Goal: Task Accomplishment & Management: Manage account settings

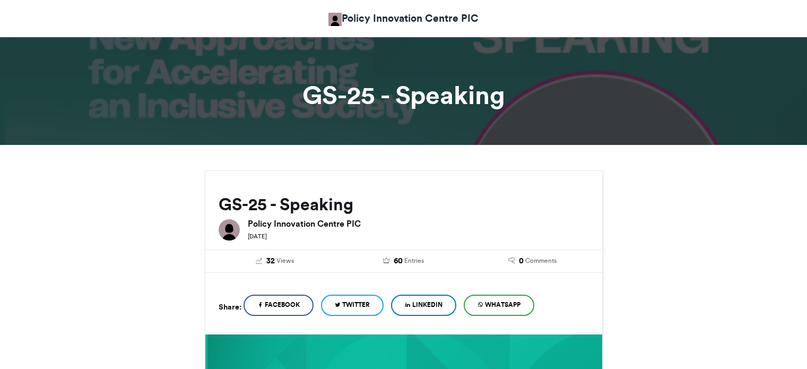
scroll to position [603, 0]
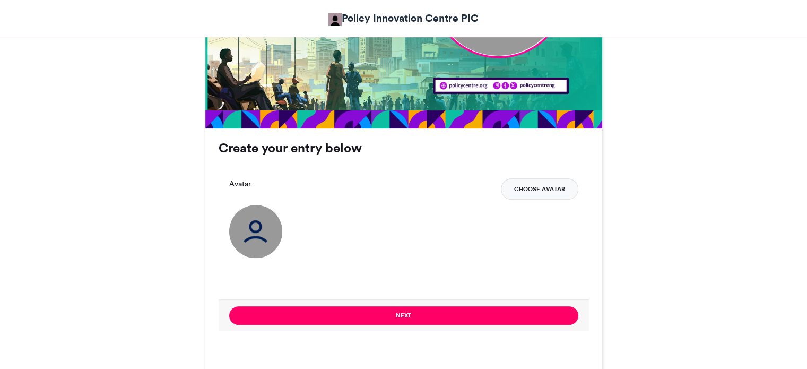
click at [545, 185] on button "Choose Avatar" at bounding box center [539, 188] width 77 height 21
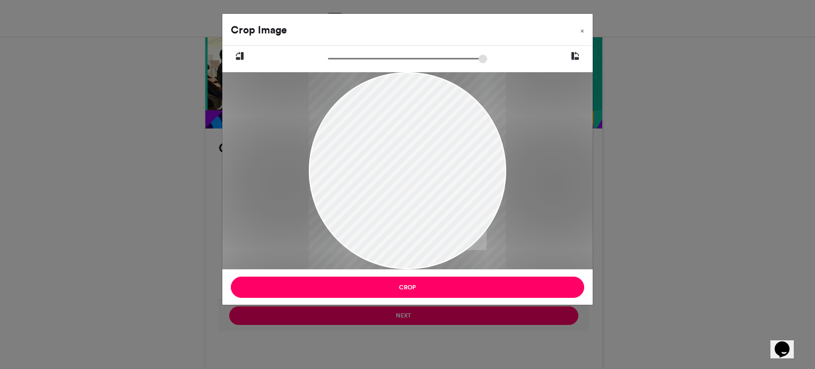
click at [448, 212] on div at bounding box center [407, 171] width 197 height 350
drag, startPoint x: 448, startPoint y: 212, endPoint x: 418, endPoint y: 195, distance: 34.2
type input "******"
drag, startPoint x: 418, startPoint y: 195, endPoint x: 310, endPoint y: 58, distance: 174.2
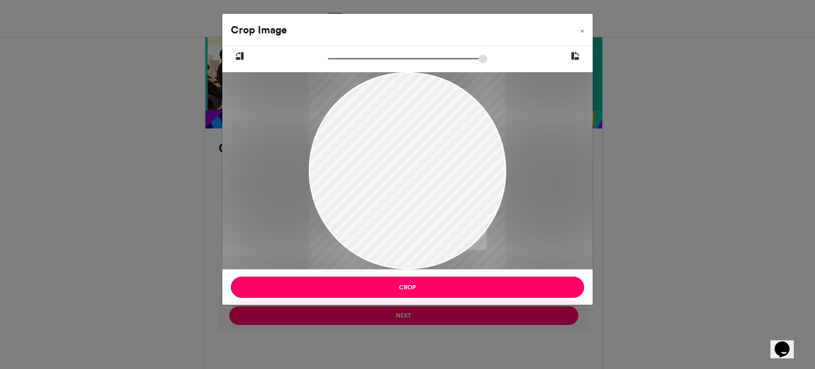
click at [328, 58] on input "zoom" at bounding box center [407, 59] width 159 height 10
drag, startPoint x: 431, startPoint y: 163, endPoint x: 423, endPoint y: 231, distance: 68.4
click at [423, 231] on div at bounding box center [407, 231] width 197 height 350
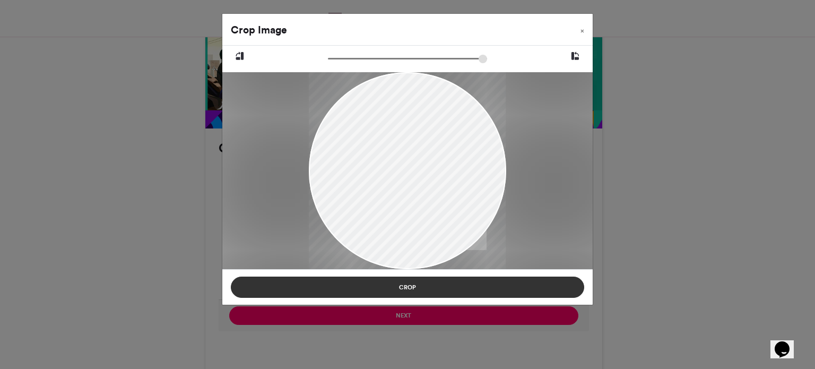
click at [416, 286] on button "Crop" at bounding box center [407, 286] width 353 height 21
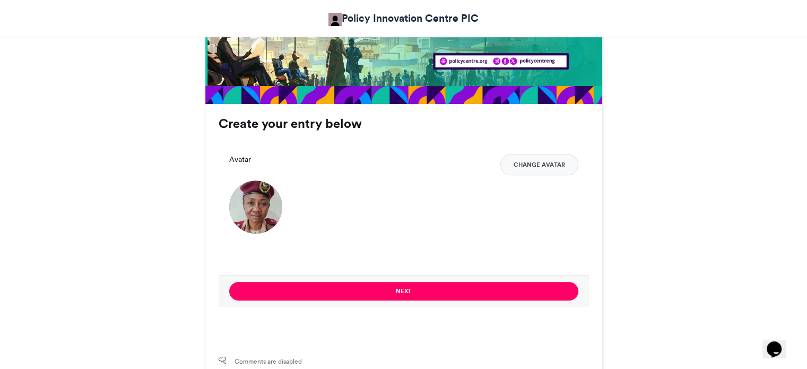
scroll to position [642, 0]
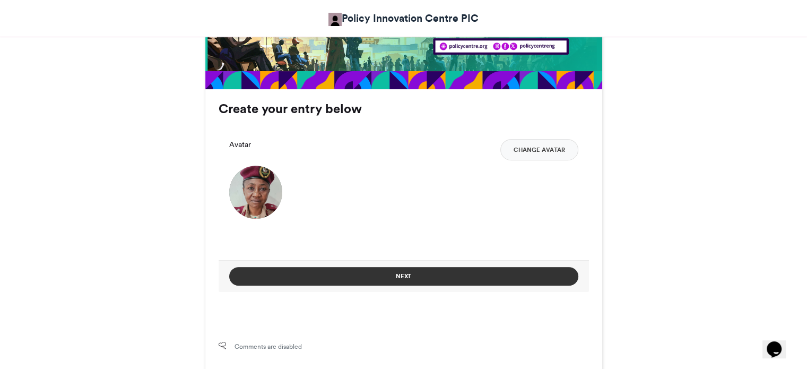
click at [452, 272] on button "Next" at bounding box center [403, 276] width 349 height 19
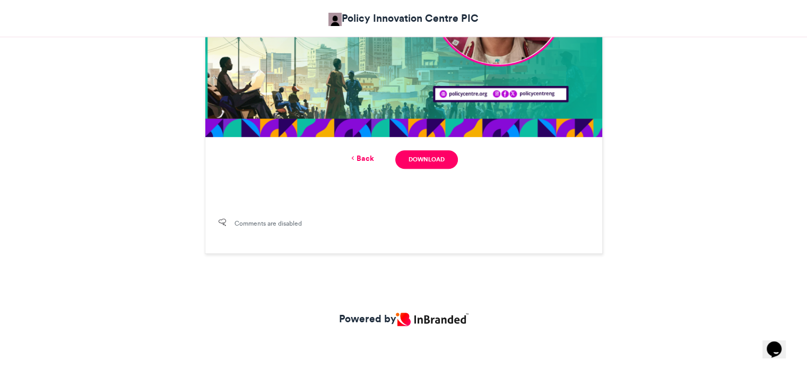
scroll to position [494, 0]
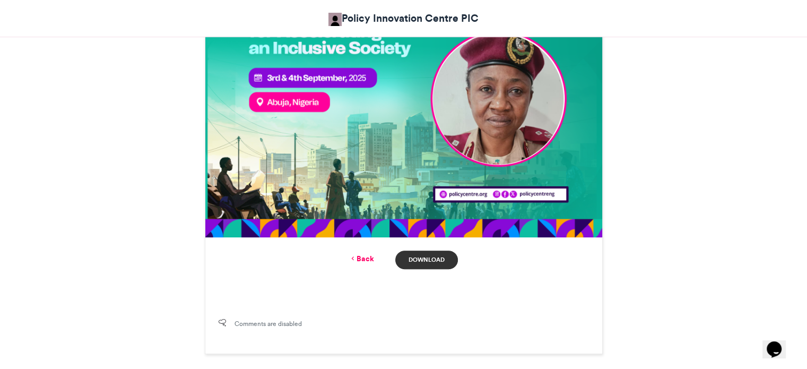
click at [425, 255] on link "Download" at bounding box center [426, 259] width 62 height 19
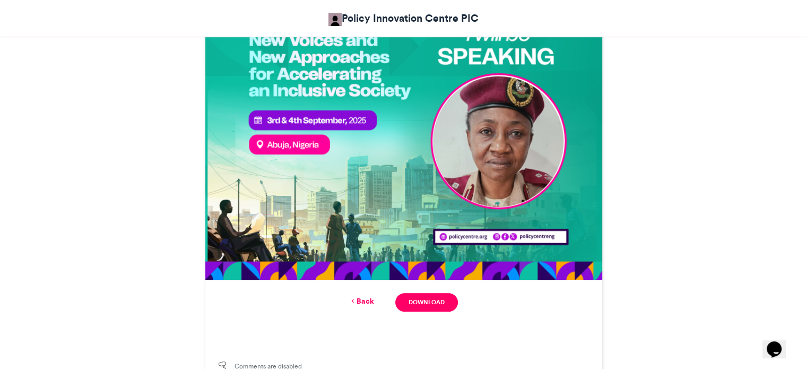
scroll to position [454, 0]
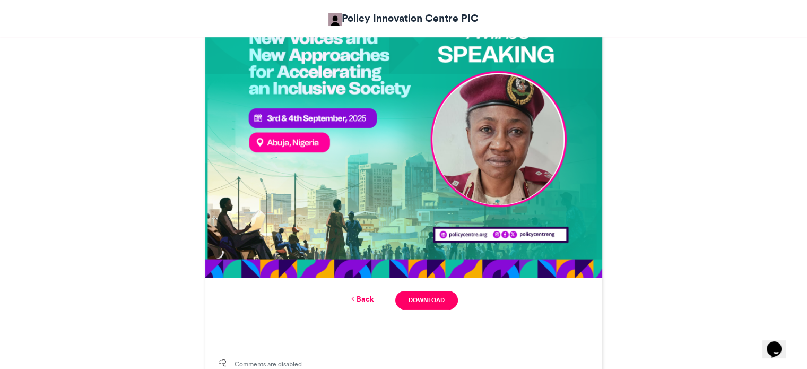
click at [361, 298] on link "Back" at bounding box center [361, 298] width 25 height 11
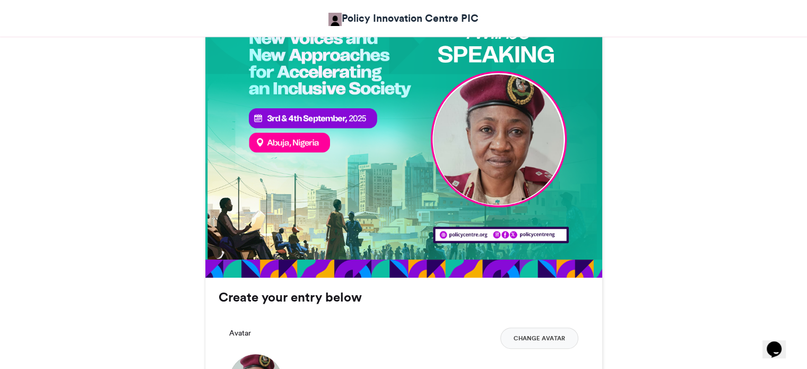
scroll to position [602, 0]
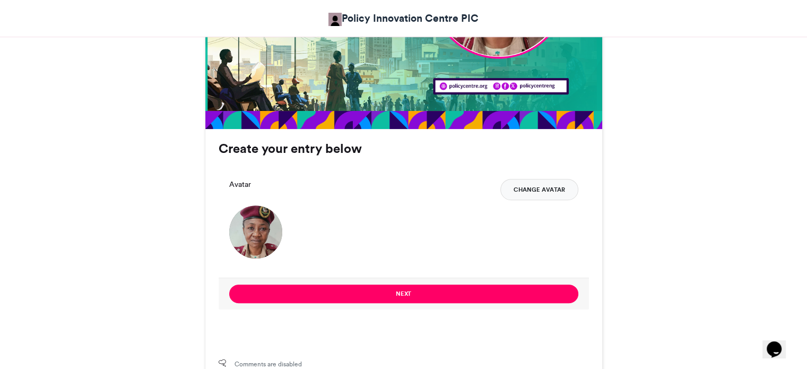
click at [544, 188] on button "Change Avatar" at bounding box center [539, 189] width 78 height 21
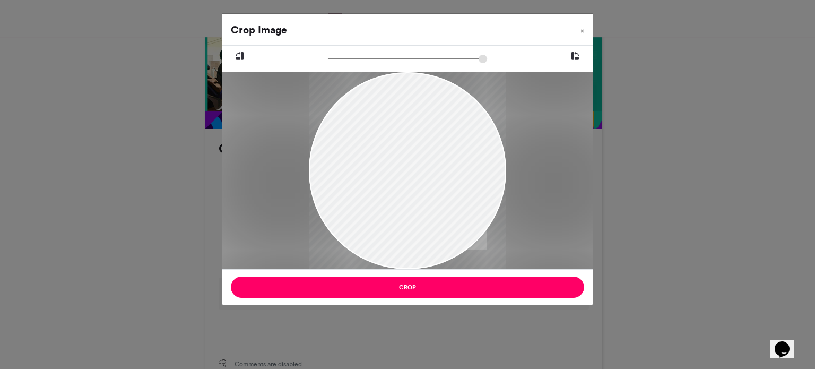
drag, startPoint x: 413, startPoint y: 182, endPoint x: 417, endPoint y: 275, distance: 92.9
click at [417, 275] on div "Crop Image × Crop" at bounding box center [407, 159] width 371 height 292
drag, startPoint x: 422, startPoint y: 167, endPoint x: 420, endPoint y: 219, distance: 51.5
click at [420, 219] on div at bounding box center [405, 311] width 367 height 551
type input "******"
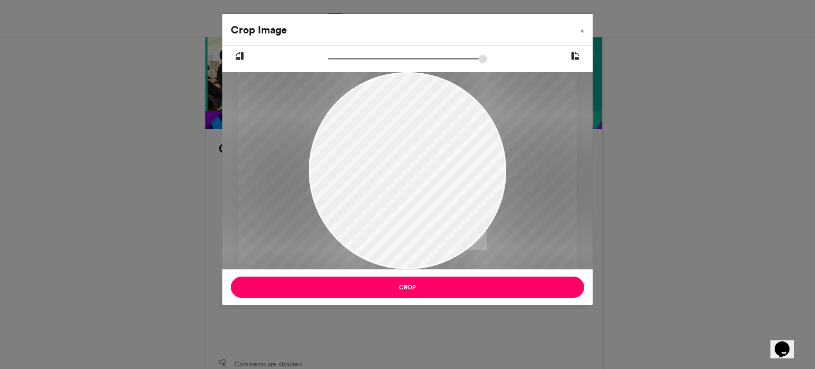
click at [389, 57] on input "zoom" at bounding box center [407, 59] width 159 height 10
click at [392, 81] on div at bounding box center [408, 255] width 340 height 509
drag, startPoint x: 392, startPoint y: 81, endPoint x: 373, endPoint y: 93, distance: 22.2
click at [373, 93] on div at bounding box center [408, 255] width 340 height 509
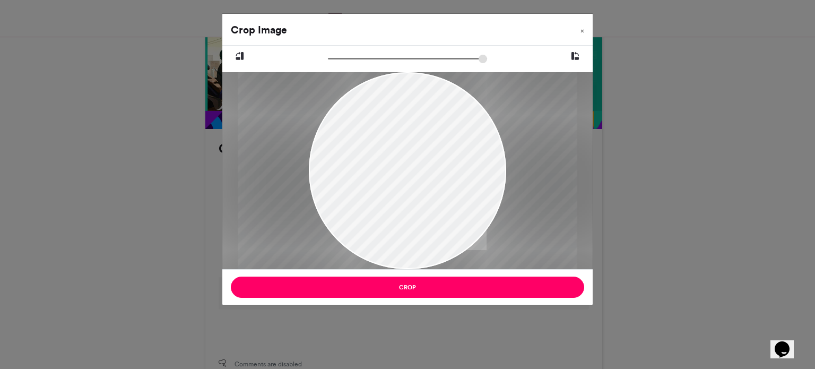
drag, startPoint x: 373, startPoint y: 93, endPoint x: 365, endPoint y: 99, distance: 10.3
click at [365, 99] on div at bounding box center [408, 256] width 340 height 509
drag, startPoint x: 365, startPoint y: 99, endPoint x: 363, endPoint y: 146, distance: 47.3
click at [363, 146] on div at bounding box center [406, 303] width 340 height 509
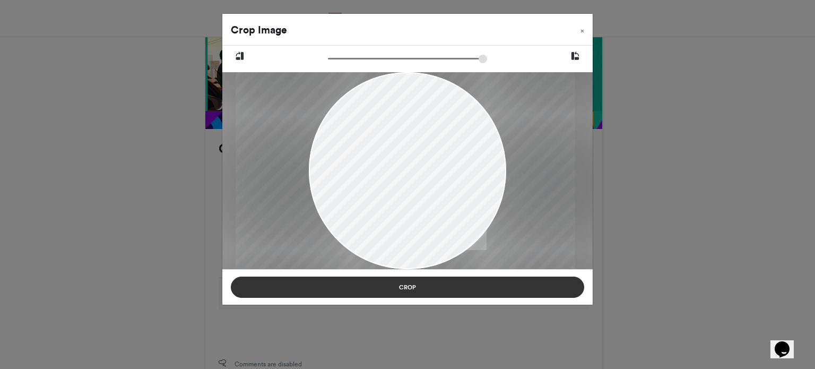
click at [376, 281] on button "Crop" at bounding box center [407, 286] width 353 height 21
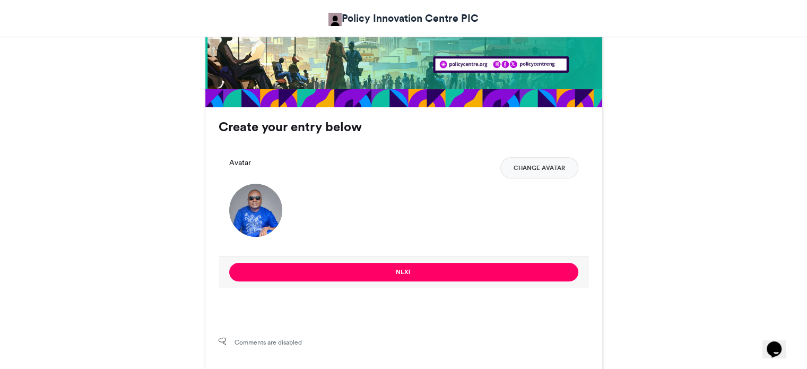
scroll to position [624, 0]
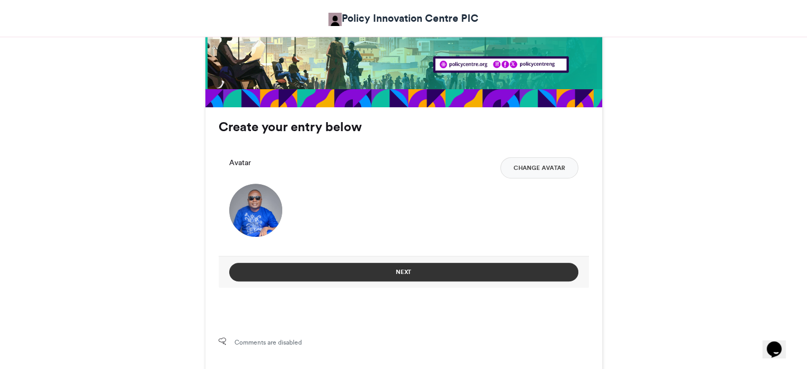
click at [418, 267] on button "Next" at bounding box center [403, 272] width 349 height 19
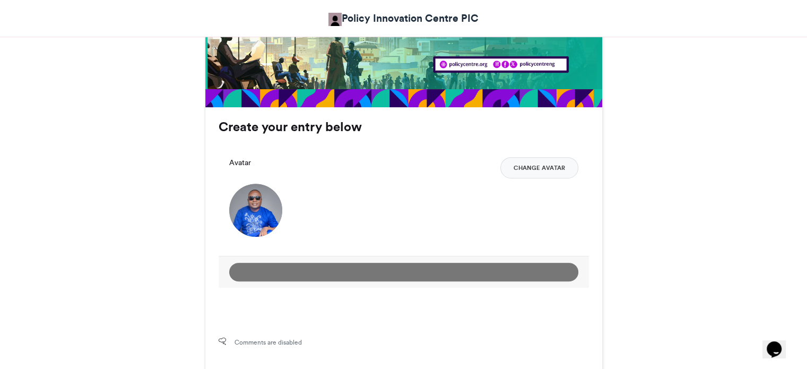
scroll to position [475, 0]
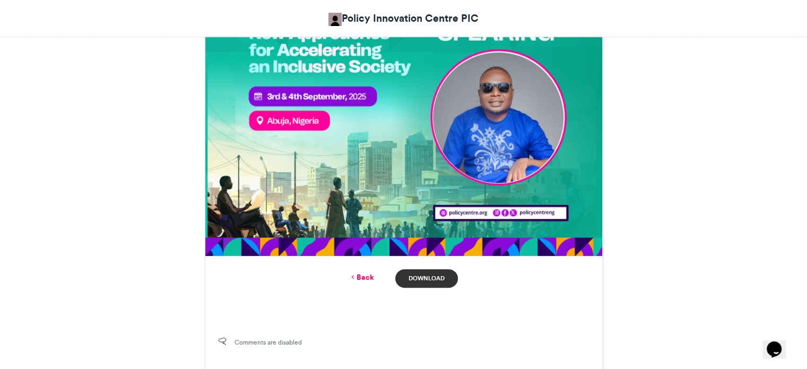
click at [426, 276] on link "Download" at bounding box center [426, 278] width 62 height 19
click at [365, 277] on link "Back" at bounding box center [361, 277] width 25 height 11
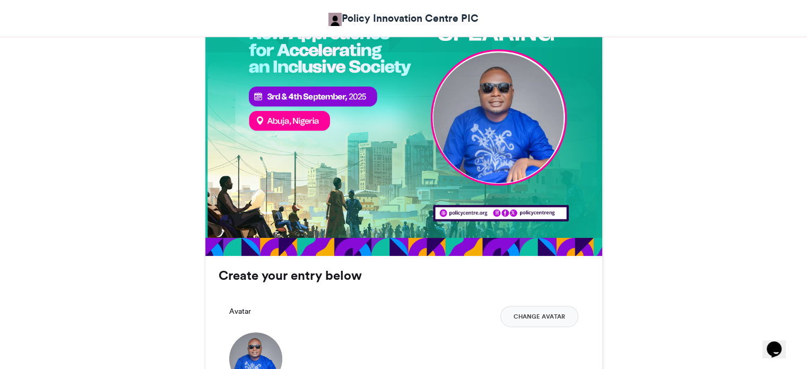
scroll to position [624, 0]
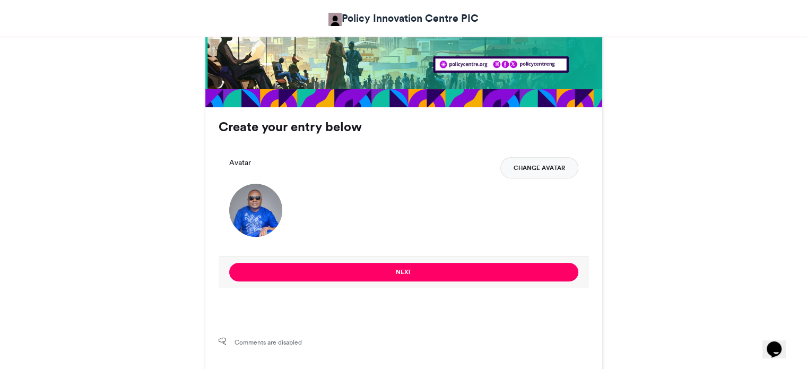
click at [540, 162] on button "Change Avatar" at bounding box center [539, 167] width 78 height 21
click at [541, 161] on button "Change Avatar" at bounding box center [539, 167] width 78 height 21
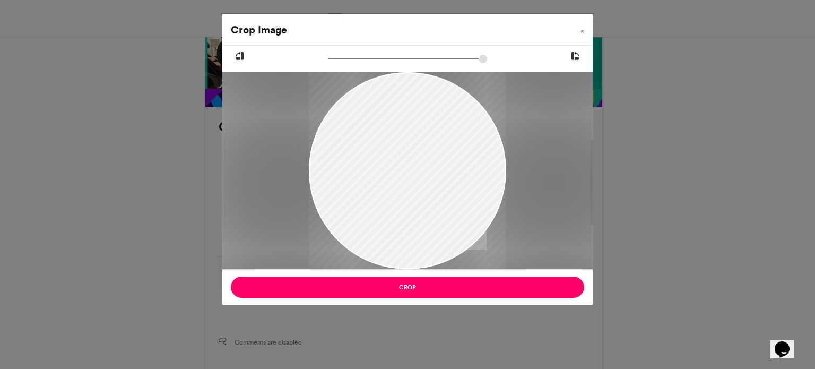
click at [393, 216] on div at bounding box center [407, 170] width 197 height 295
type input "******"
drag, startPoint x: 397, startPoint y: 203, endPoint x: 384, endPoint y: 193, distance: 17.0
click at [384, 193] on div at bounding box center [407, 170] width 197 height 295
drag, startPoint x: 393, startPoint y: 182, endPoint x: 393, endPoint y: 135, distance: 47.2
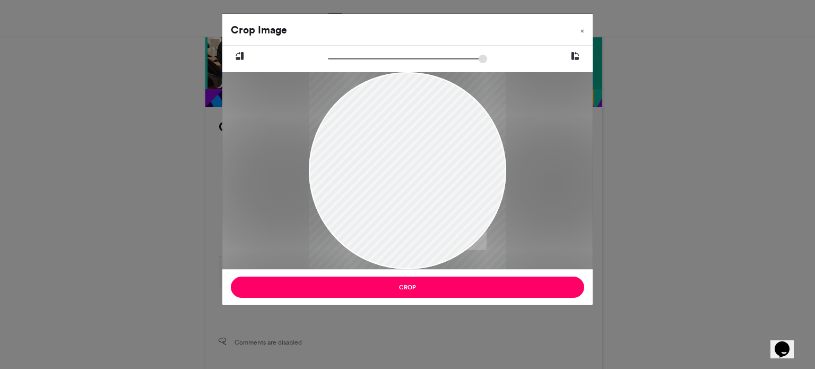
click at [393, 135] on div at bounding box center [407, 171] width 197 height 295
click at [394, 135] on div at bounding box center [407, 171] width 197 height 295
drag, startPoint x: 394, startPoint y: 135, endPoint x: 384, endPoint y: 129, distance: 12.1
click at [384, 129] on div at bounding box center [407, 173] width 197 height 295
drag, startPoint x: 384, startPoint y: 129, endPoint x: 385, endPoint y: 141, distance: 11.8
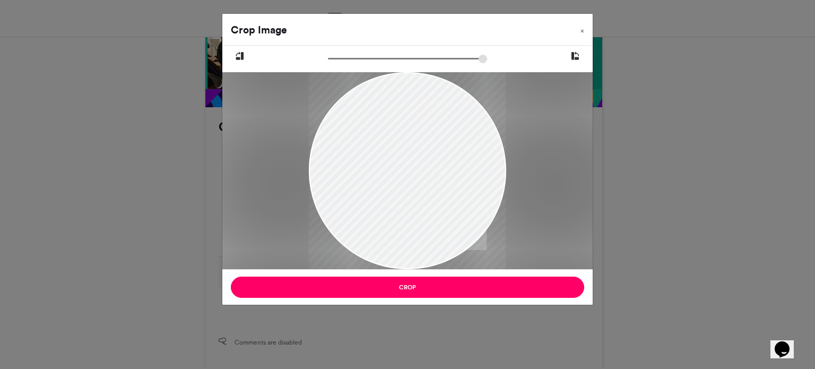
click at [385, 141] on div at bounding box center [407, 185] width 197 height 295
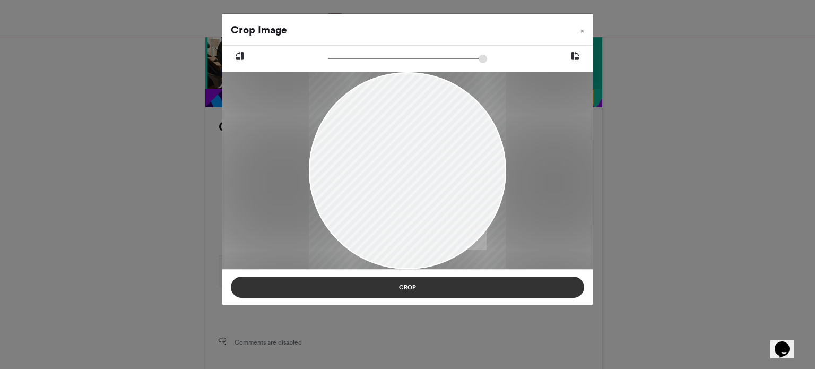
click at [374, 285] on button "Crop" at bounding box center [407, 286] width 353 height 21
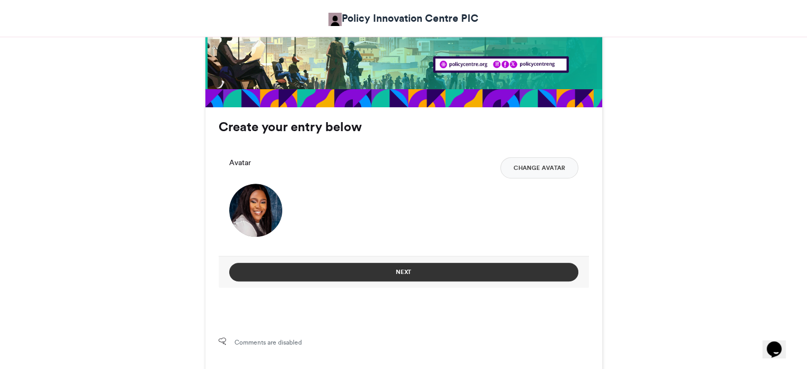
click at [393, 265] on button "Next" at bounding box center [403, 272] width 349 height 19
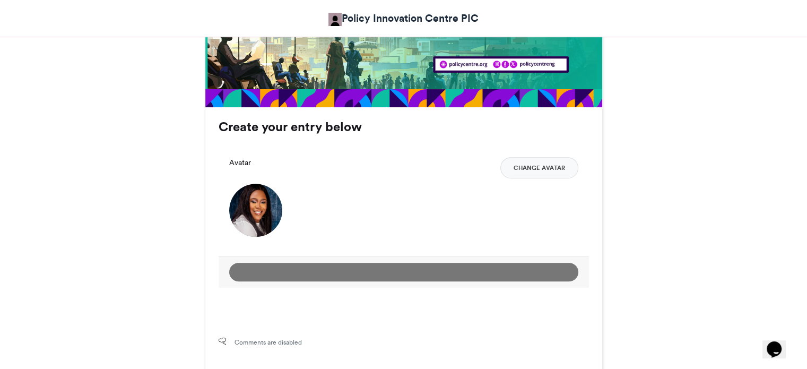
scroll to position [475, 0]
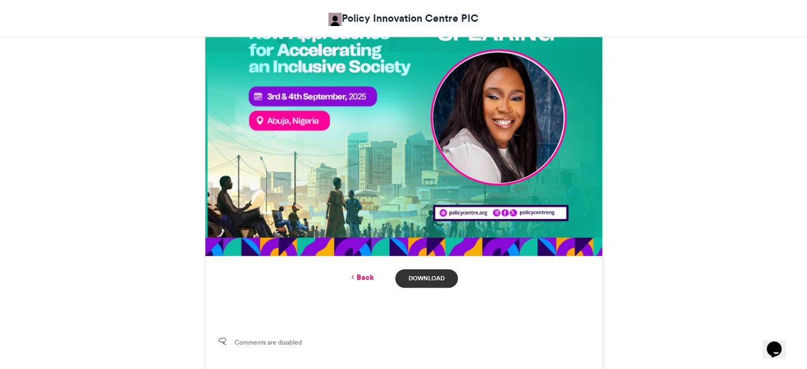
click at [420, 273] on link "Download" at bounding box center [426, 278] width 62 height 19
click at [362, 277] on link "Back" at bounding box center [361, 277] width 25 height 11
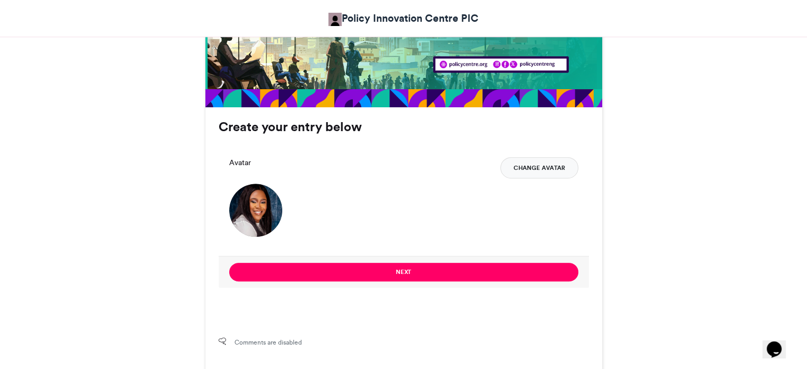
click at [534, 158] on button "Change Avatar" at bounding box center [539, 167] width 78 height 21
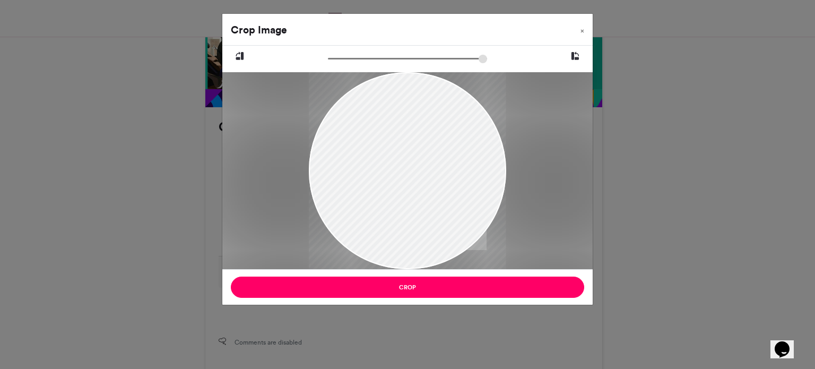
drag, startPoint x: 424, startPoint y: 236, endPoint x: 458, endPoint y: 189, distance: 58.0
click at [458, 189] on div at bounding box center [407, 150] width 197 height 263
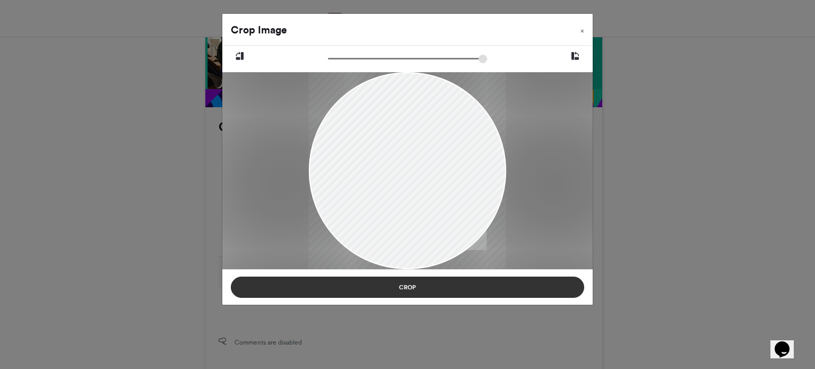
click at [399, 279] on button "Crop" at bounding box center [407, 286] width 353 height 21
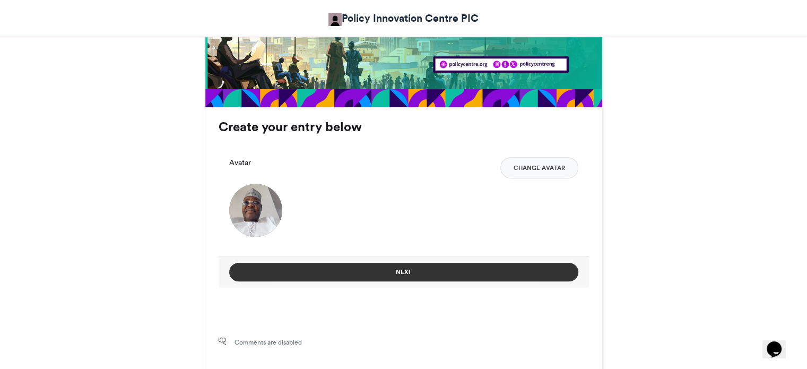
click at [407, 267] on button "Next" at bounding box center [403, 272] width 349 height 19
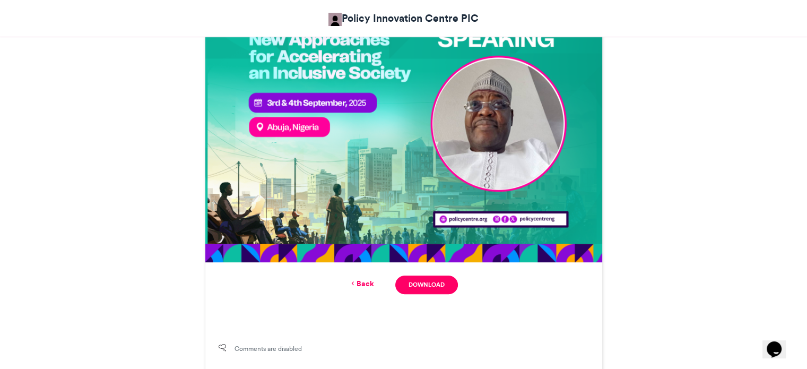
scroll to position [471, 0]
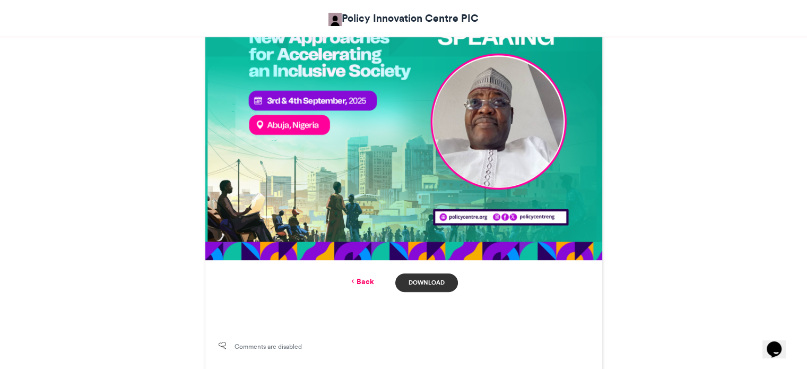
click at [422, 281] on link "Download" at bounding box center [426, 282] width 62 height 19
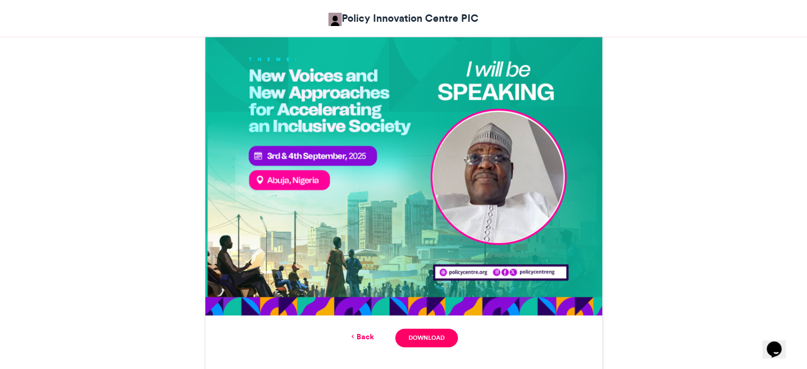
scroll to position [419, 0]
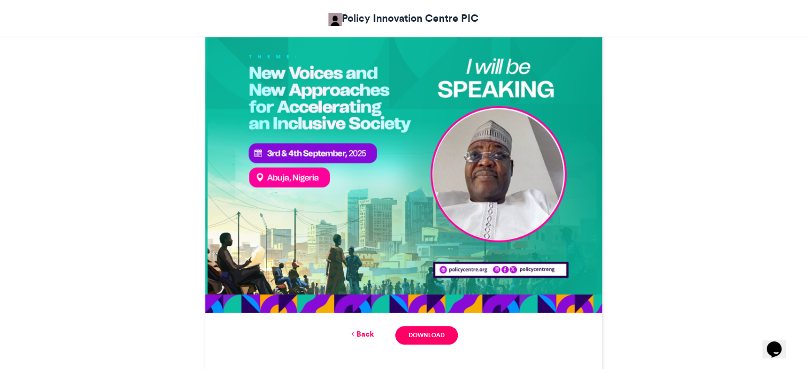
click at [356, 335] on link "Back" at bounding box center [361, 333] width 25 height 11
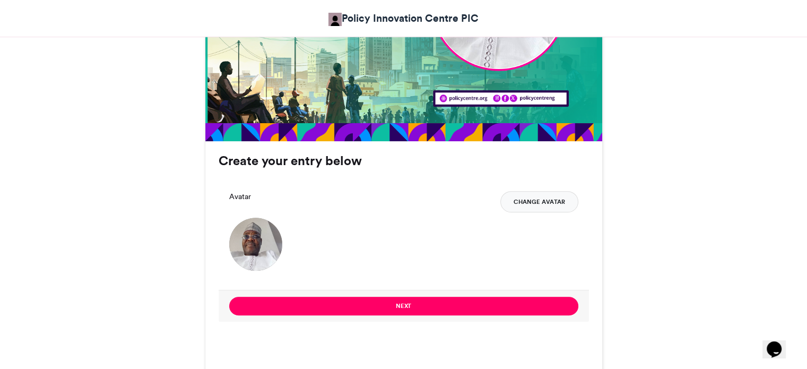
scroll to position [590, 0]
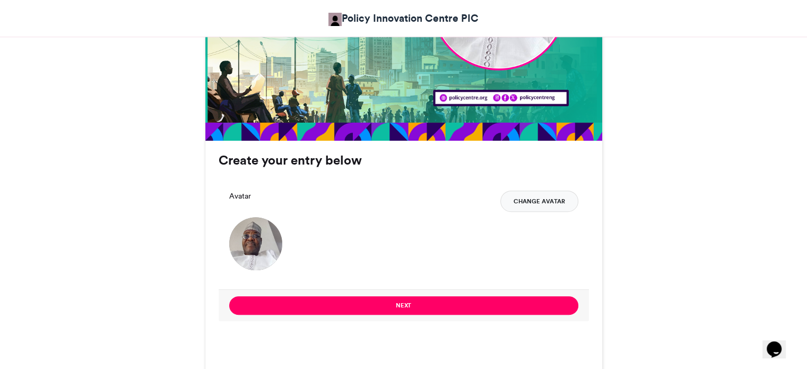
click at [533, 203] on button "Change Avatar" at bounding box center [539, 200] width 78 height 21
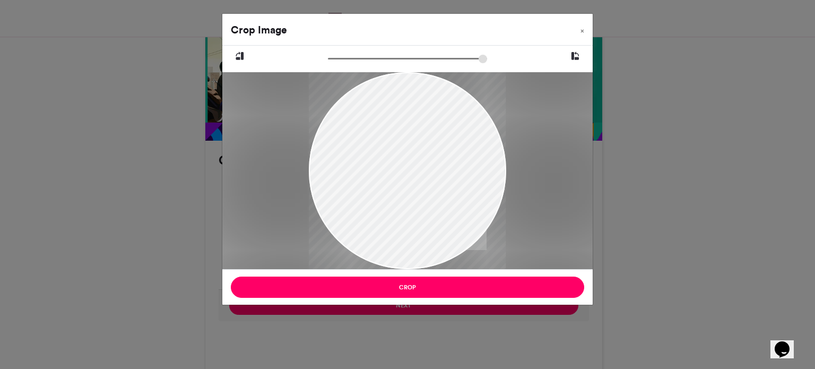
click at [399, 220] on div at bounding box center [407, 170] width 197 height 361
drag, startPoint x: 428, startPoint y: 212, endPoint x: 404, endPoint y: 198, distance: 27.6
click at [404, 198] on div at bounding box center [407, 171] width 197 height 361
drag, startPoint x: 404, startPoint y: 198, endPoint x: 365, endPoint y: 176, distance: 45.1
click at [365, 176] on div at bounding box center [407, 149] width 197 height 361
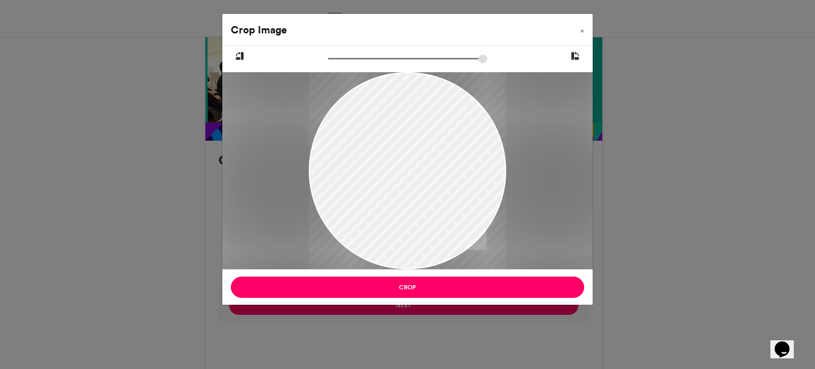
drag, startPoint x: 416, startPoint y: 186, endPoint x: 484, endPoint y: 195, distance: 68.4
click at [484, 195] on div at bounding box center [407, 159] width 197 height 361
drag, startPoint x: 333, startPoint y: 58, endPoint x: 373, endPoint y: 70, distance: 42.0
type input "******"
click at [373, 64] on input "zoom" at bounding box center [407, 59] width 159 height 10
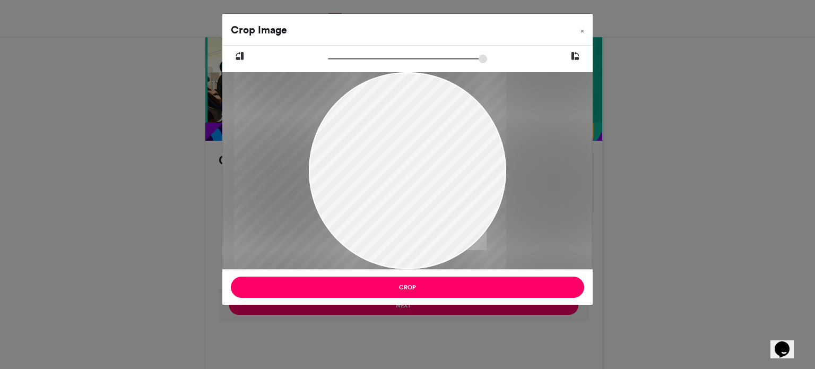
drag, startPoint x: 421, startPoint y: 149, endPoint x: 369, endPoint y: 143, distance: 52.3
click at [369, 143] on div at bounding box center [370, 147] width 272 height 498
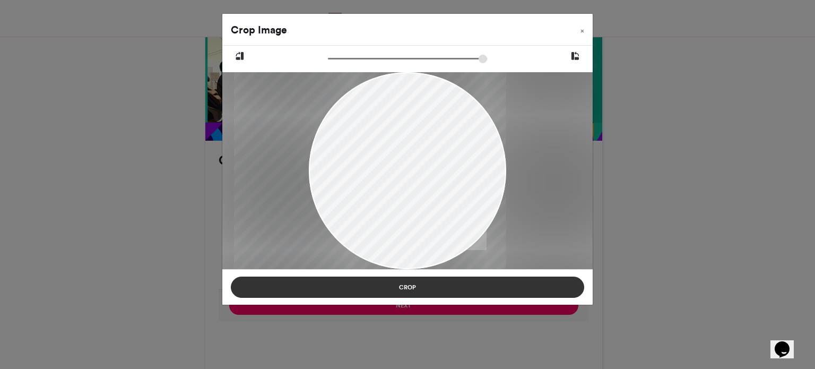
click at [397, 288] on button "Crop" at bounding box center [407, 286] width 353 height 21
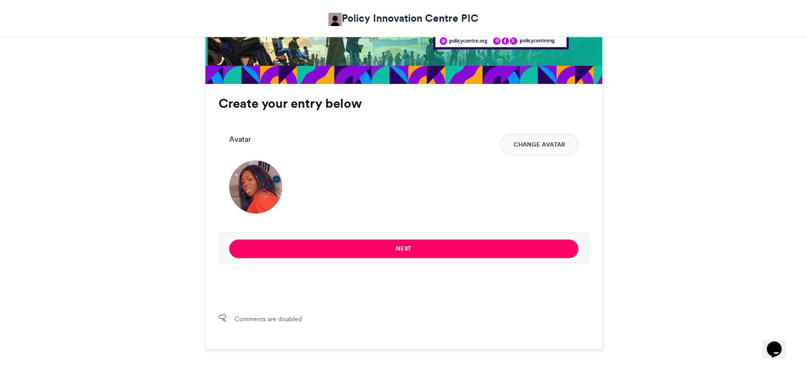
scroll to position [648, 0]
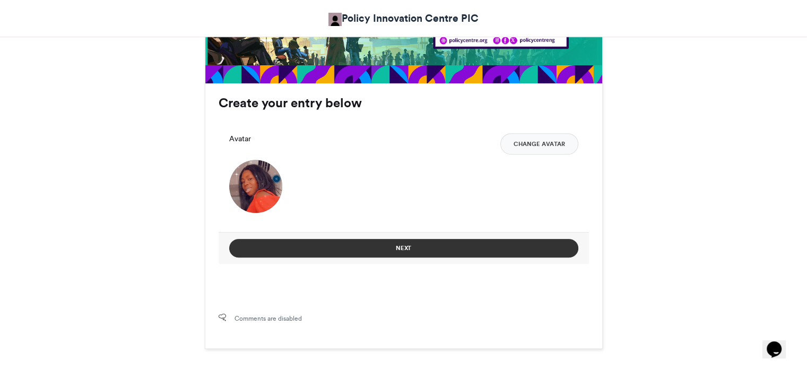
click at [421, 245] on button "Next" at bounding box center [403, 248] width 349 height 19
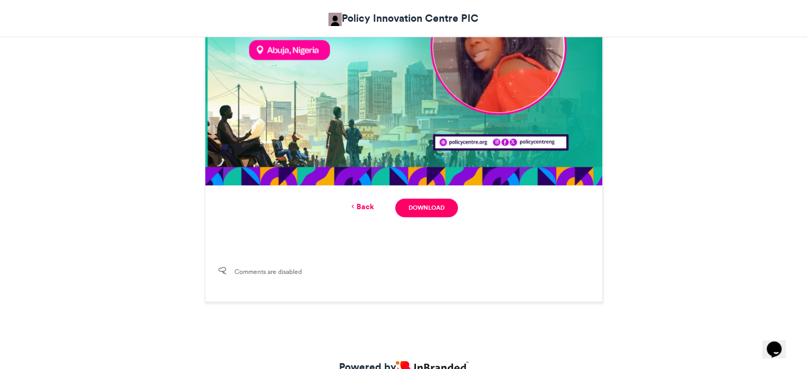
scroll to position [547, 0]
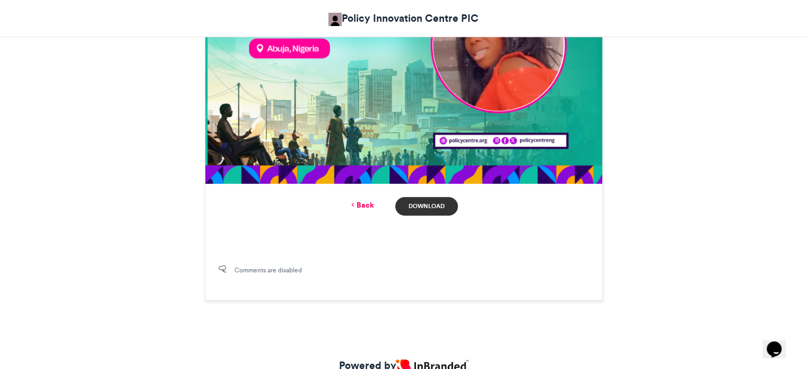
click at [427, 203] on link "Download" at bounding box center [426, 206] width 62 height 19
